Goal: Task Accomplishment & Management: Use online tool/utility

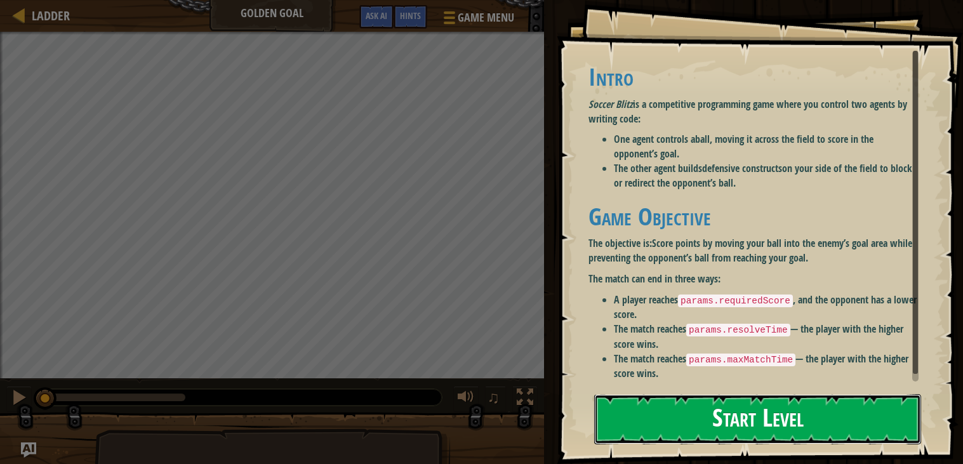
click at [599, 417] on button "Start Level" at bounding box center [757, 419] width 327 height 50
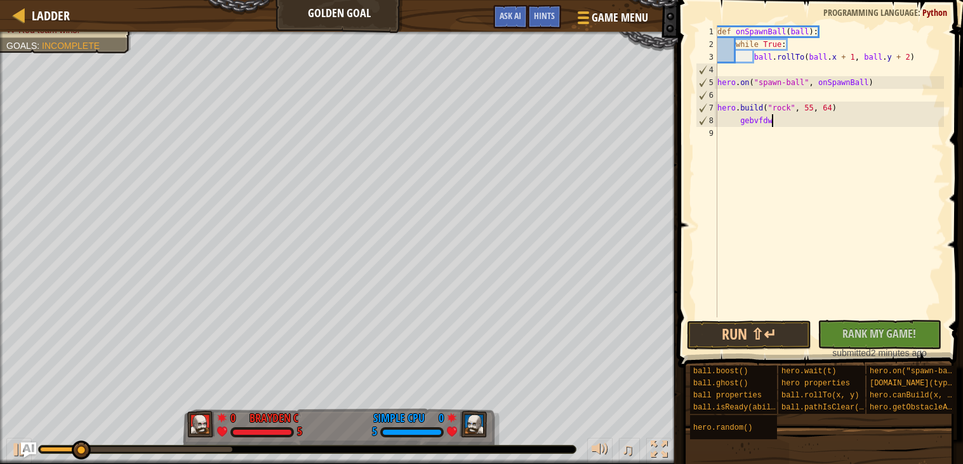
scroll to position [5, 4]
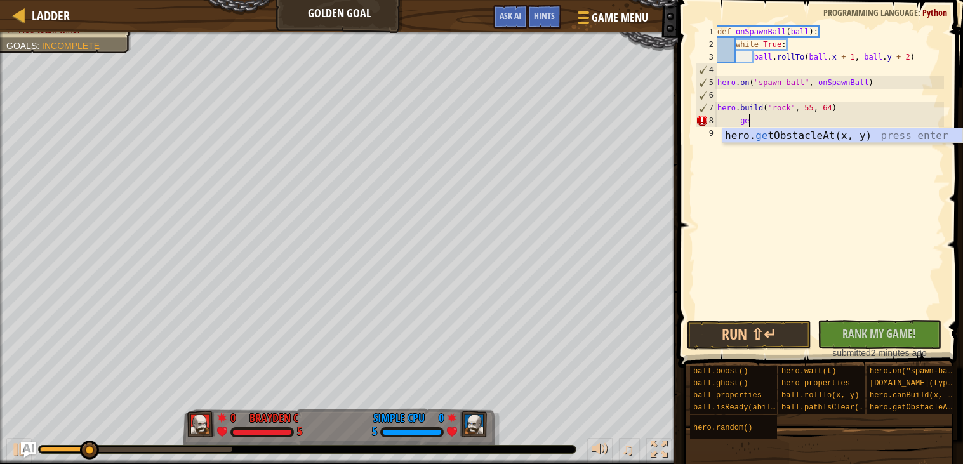
type textarea "g"
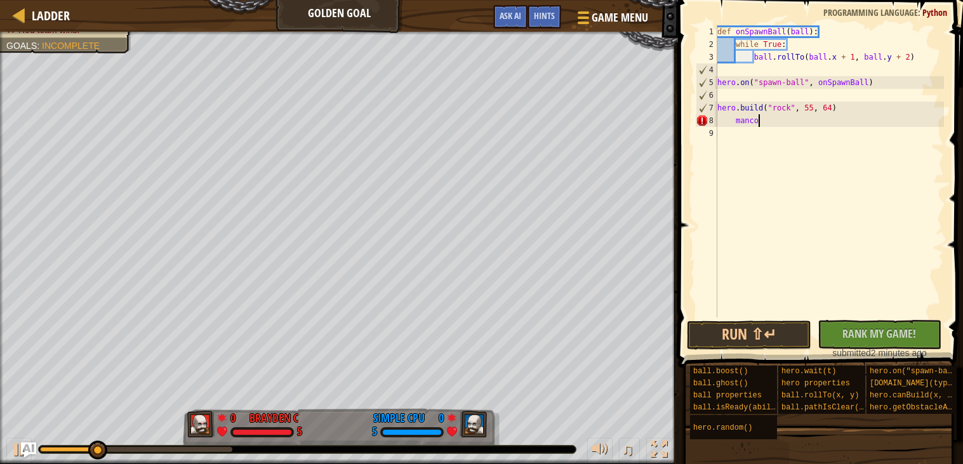
scroll to position [5, 3]
type textarea "manco"
click at [858, 342] on button "No New Code to Rank Rank My Game! Submitting... Submitted for Ranking Failed to…" at bounding box center [880, 334] width 124 height 29
click at [745, 333] on button "Run ⇧↵" at bounding box center [749, 335] width 124 height 29
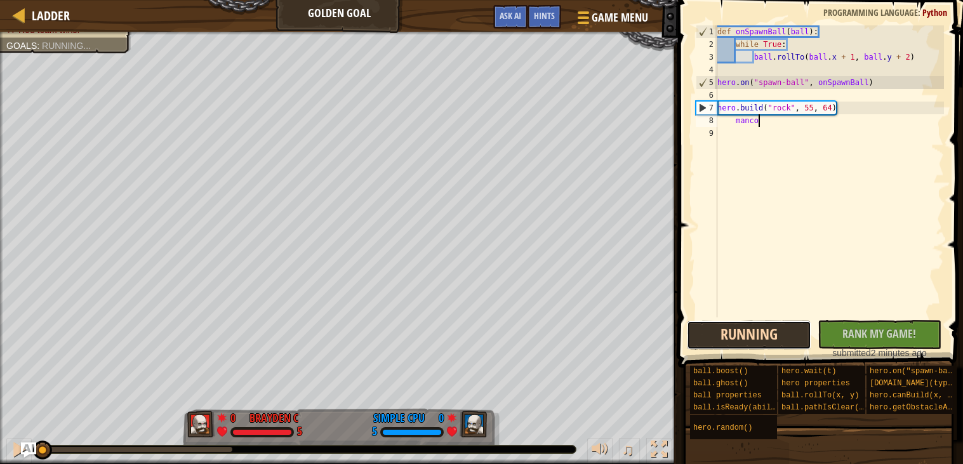
click at [745, 333] on button "Running" at bounding box center [749, 335] width 124 height 29
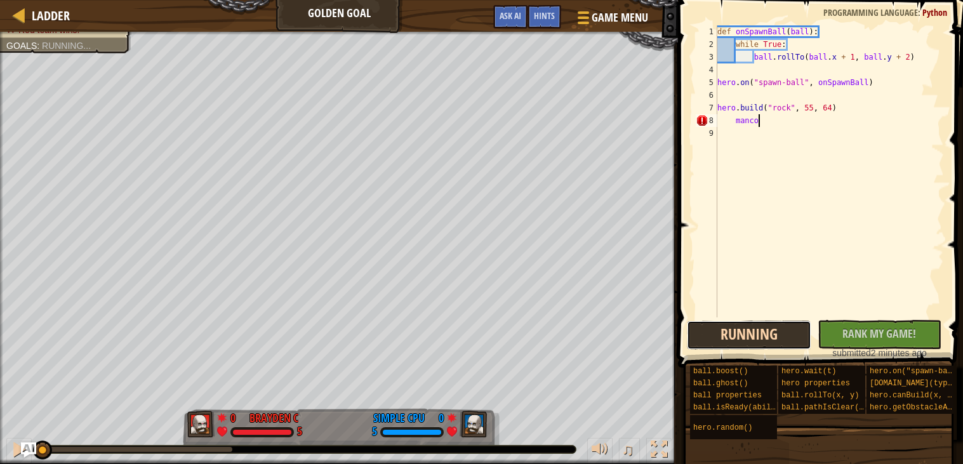
click at [745, 333] on button "Running" at bounding box center [749, 335] width 124 height 29
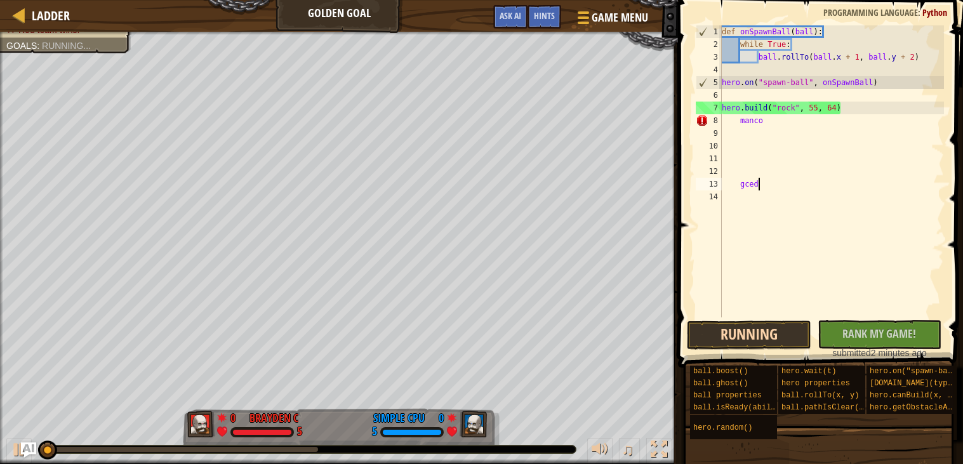
type textarea "gcedç"
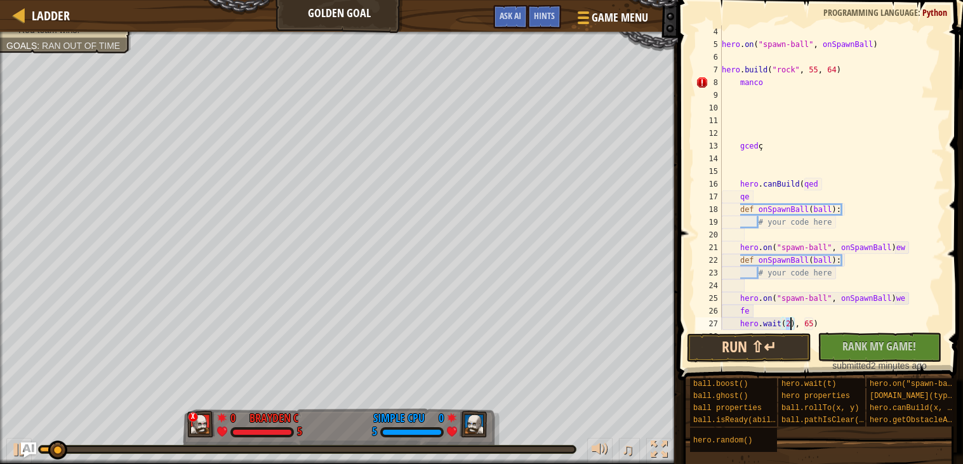
scroll to position [5, 6]
click at [755, 309] on div "h e ro.g e tObstacl e At(x, y) press enter" at bounding box center [842, 326] width 240 height 46
type textarea "hero.wait(hero.getObstacleAt(35, 65)), 65)"
click at [769, 339] on button "Run ⇧↵" at bounding box center [749, 347] width 124 height 29
